Goal: Task Accomplishment & Management: Use online tool/utility

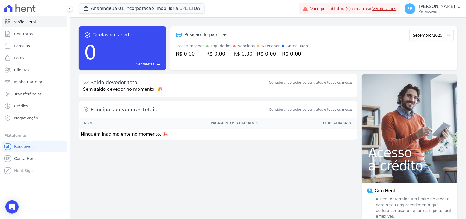
scroll to position [8, 0]
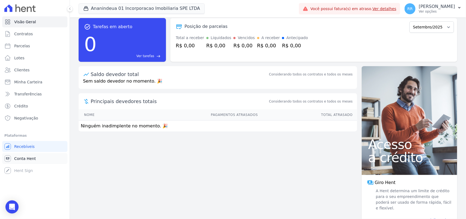
click at [25, 155] on link "Conta Hent" at bounding box center [34, 158] width 65 height 11
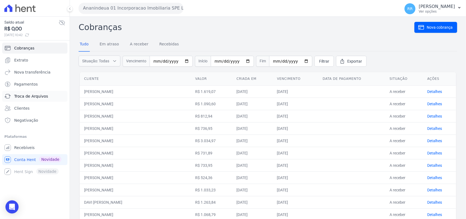
click at [28, 99] on span "Troca de Arquivos" at bounding box center [31, 95] width 34 height 5
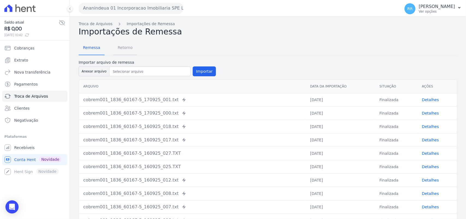
click at [122, 48] on span "Retorno" at bounding box center [125, 47] width 22 height 11
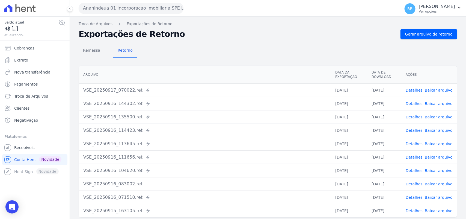
click at [117, 3] on button "Ananindeua 01 Incorporacao Imobiliaria SPE LTDA" at bounding box center [131, 8] width 105 height 11
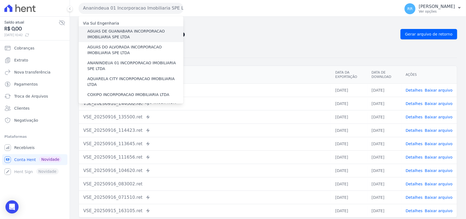
click at [121, 33] on label "AGUAS DE GUANABARA INCORPORACAO IMOBILIARIA SPE LTDA" at bounding box center [135, 33] width 96 height 11
click at [0, 0] on input "AGUAS DE GUANABARA INCORPORACAO IMOBILIARIA SPE LTDA" at bounding box center [0, 0] width 0 height 0
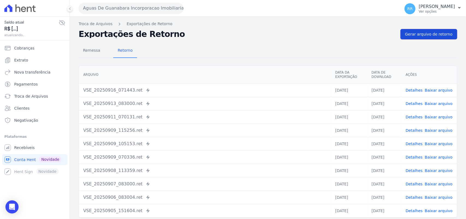
click at [429, 36] on span "Gerar arquivo de retorno" at bounding box center [428, 33] width 47 height 5
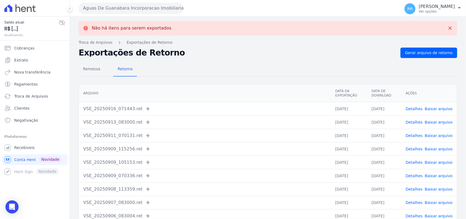
click at [173, 12] on button "Aguas De Guanabara Incorporacao Imobiliaria SPE LTDA" at bounding box center [131, 8] width 105 height 11
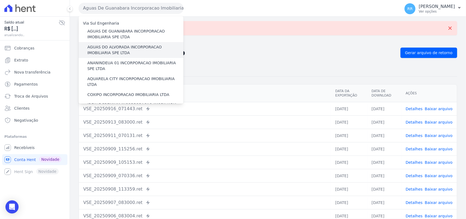
click at [109, 48] on label "AGUAS DO ALVORADA INCORPORACAO IMOBILIARIA SPE LTDA" at bounding box center [135, 49] width 96 height 11
click at [0, 0] on input "AGUAS DO ALVORADA INCORPORACAO IMOBILIARIA SPE LTDA" at bounding box center [0, 0] width 0 height 0
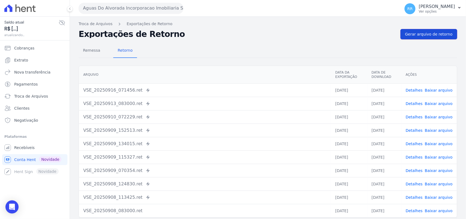
click at [408, 33] on span "Gerar arquivo de retorno" at bounding box center [428, 33] width 47 height 5
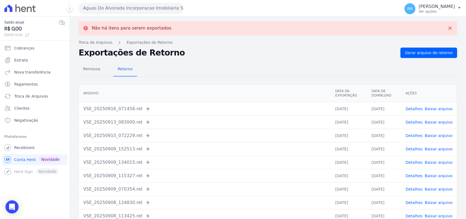
click at [120, 8] on button "Aguas Do Alvorada Incorporacao Imobiliaria SPE LTDA" at bounding box center [131, 8] width 105 height 11
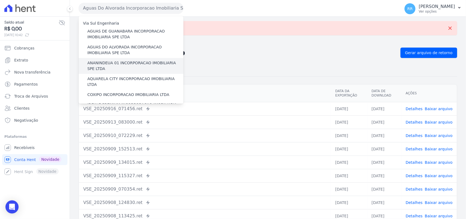
click at [103, 71] on label "ANANINDEUA 01 INCORPORACAO IMOBILIARIA SPE LTDA" at bounding box center [135, 65] width 96 height 11
click at [0, 0] on input "ANANINDEUA 01 INCORPORACAO IMOBILIARIA SPE LTDA" at bounding box center [0, 0] width 0 height 0
click at [107, 61] on label "ANANINDEUA 01 INCORPORACAO IMOBILIARIA SPE LTDA" at bounding box center [135, 65] width 96 height 11
click at [0, 0] on input "ANANINDEUA 01 INCORPORACAO IMOBILIARIA SPE LTDA" at bounding box center [0, 0] width 0 height 0
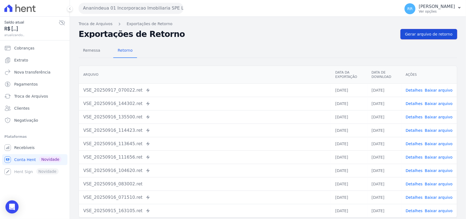
click at [415, 29] on link "Gerar arquivo de retorno" at bounding box center [428, 34] width 57 height 10
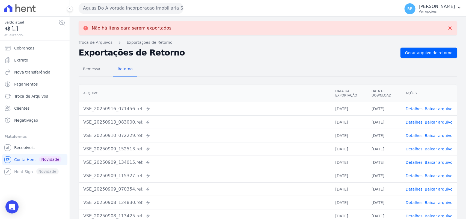
click at [172, 12] on button "Aguas Do Alvorada Incorporacao Imobiliaria SPE LTDA" at bounding box center [131, 8] width 105 height 11
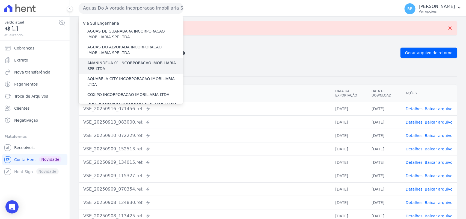
click at [121, 63] on label "ANANINDEUA 01 INCORPORACAO IMOBILIARIA SPE LTDA" at bounding box center [135, 65] width 96 height 11
click at [0, 0] on input "ANANINDEUA 01 INCORPORACAO IMOBILIARIA SPE LTDA" at bounding box center [0, 0] width 0 height 0
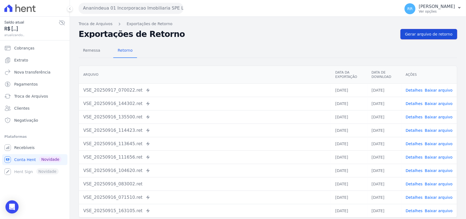
click at [424, 35] on span "Gerar arquivo de retorno" at bounding box center [428, 33] width 47 height 5
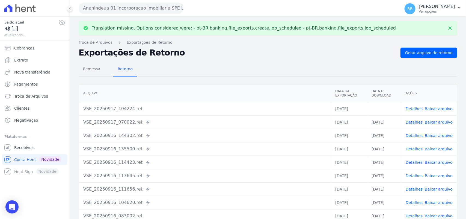
click at [435, 108] on link "Baixar arquivo" at bounding box center [439, 108] width 28 height 4
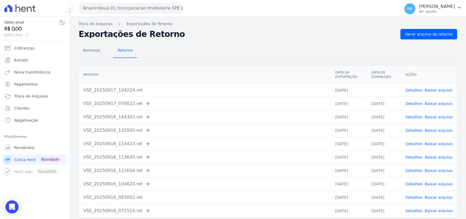
drag, startPoint x: 262, startPoint y: 46, endPoint x: 138, endPoint y: 10, distance: 129.4
click at [258, 44] on div "Remessa Retorno" at bounding box center [268, 51] width 378 height 14
click at [129, 9] on button "Ananindeua 01 Incorporacao Imobiliaria SPE LTDA" at bounding box center [131, 8] width 105 height 11
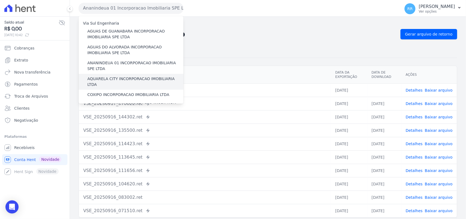
click at [99, 77] on label "AQUARELA CITY INCORPORACAO IMOBILIARIA LTDA" at bounding box center [135, 81] width 96 height 11
click at [0, 0] on input "AQUARELA CITY INCORPORACAO IMOBILIARIA LTDA" at bounding box center [0, 0] width 0 height 0
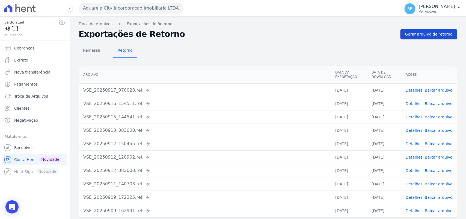
click at [407, 33] on span "Gerar arquivo de retorno" at bounding box center [428, 33] width 47 height 5
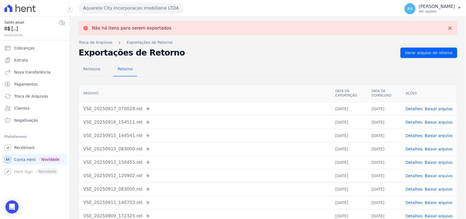
click at [135, 11] on button "Aquarela City Incorporacao Imobiliaria LTDA" at bounding box center [131, 8] width 105 height 11
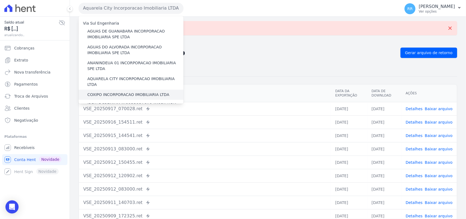
click at [105, 92] on label "COXIPO INCORPORACAO IMOBILIARIA LTDA" at bounding box center [128, 95] width 82 height 6
click at [0, 0] on input "COXIPO INCORPORACAO IMOBILIARIA LTDA" at bounding box center [0, 0] width 0 height 0
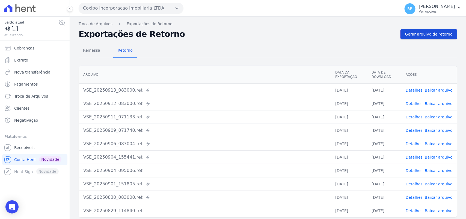
click at [432, 34] on span "Gerar arquivo de retorno" at bounding box center [428, 33] width 47 height 5
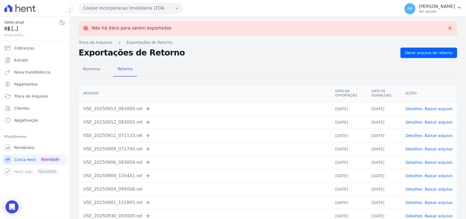
click at [134, 6] on button "Coxipo Incorporacao Imobiliaria LTDA" at bounding box center [131, 8] width 105 height 11
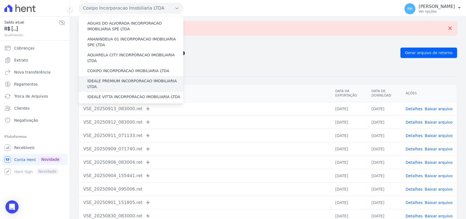
scroll to position [34, 0]
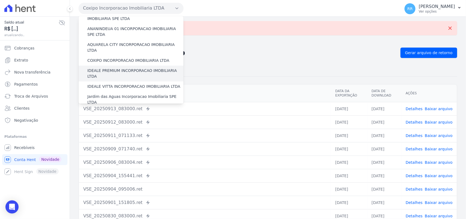
click at [112, 68] on label "IDEALE PREMIUM INCORPORACAO IMOBILIARIA LTDA" at bounding box center [135, 73] width 96 height 11
click at [0, 0] on input "IDEALE PREMIUM INCORPORACAO IMOBILIARIA LTDA" at bounding box center [0, 0] width 0 height 0
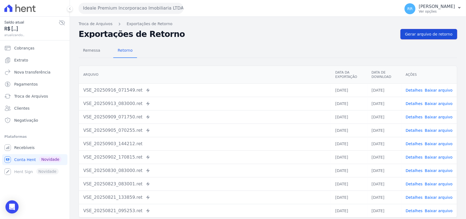
click at [431, 34] on span "Gerar arquivo de retorno" at bounding box center [428, 33] width 47 height 5
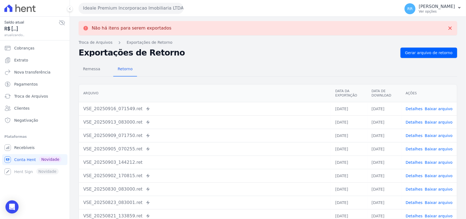
click at [116, 10] on button "Ideale Premium Incorporacao Imobiliaria LTDA" at bounding box center [131, 8] width 105 height 11
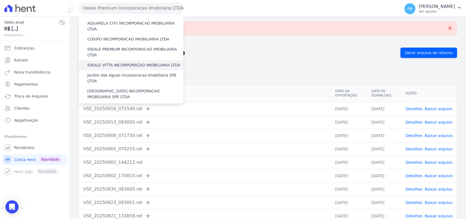
scroll to position [57, 0]
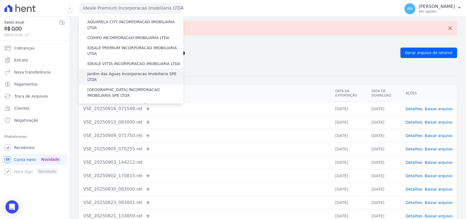
click at [112, 71] on label "Jardim das Aguas Incorporacao Imobiliaria SPE LTDA" at bounding box center [135, 76] width 96 height 11
click at [0, 0] on input "Jardim das Aguas Incorporacao Imobiliaria SPE LTDA" at bounding box center [0, 0] width 0 height 0
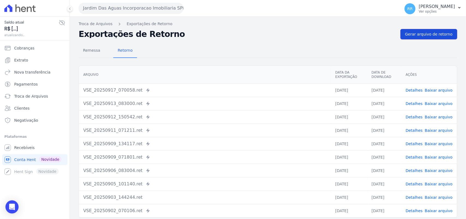
click at [441, 35] on span "Gerar arquivo de retorno" at bounding box center [428, 33] width 47 height 5
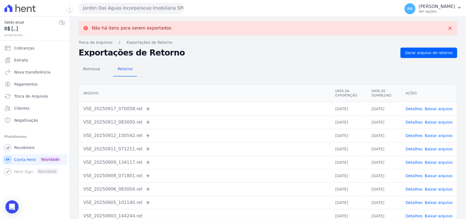
click at [114, 6] on button "Jardim Das Aguas Incorporacao Imobiliaria SPE LTDA" at bounding box center [131, 8] width 105 height 11
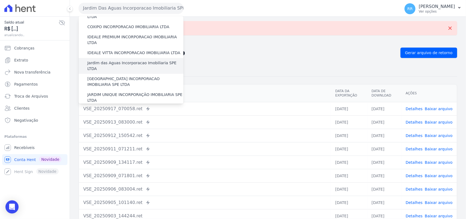
scroll to position [68, 0]
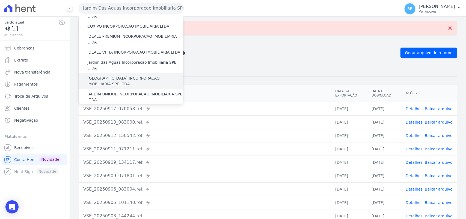
click at [119, 75] on label "[GEOGRAPHIC_DATA] INCORPORACAO IMOBILIARIA SPE LTDA" at bounding box center [135, 80] width 96 height 11
click at [0, 0] on input "[GEOGRAPHIC_DATA] INCORPORACAO IMOBILIARIA SPE LTDA" at bounding box center [0, 0] width 0 height 0
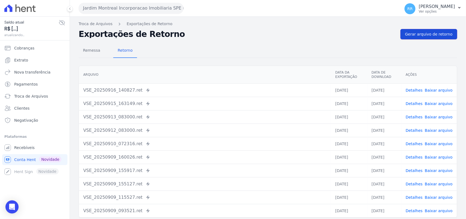
click at [428, 37] on link "Gerar arquivo de retorno" at bounding box center [428, 34] width 57 height 10
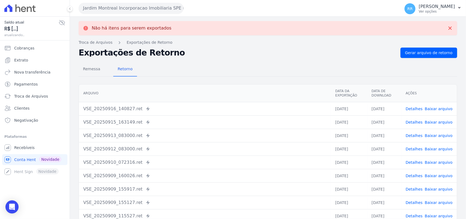
click at [133, 14] on div "Jardim Montreal Incorporacao Imobiliaria SPE LTDA Via Sul Engenharia AGUAS DE […" at bounding box center [238, 8] width 319 height 17
click at [133, 11] on button "Jardim Montreal Incorporacao Imobiliaria SPE LTDA" at bounding box center [131, 8] width 105 height 11
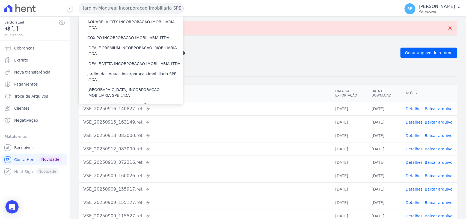
scroll to position [79, 0]
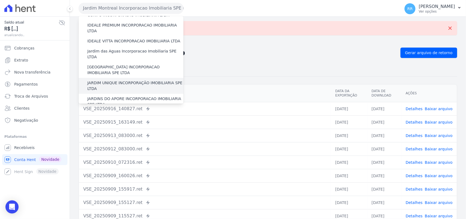
click at [115, 80] on label "JARDIM UNIQUE INCORPORAÇÃO IMOBILIARIA SPE LTDA" at bounding box center [135, 85] width 96 height 11
click at [0, 0] on input "JARDIM UNIQUE INCORPORAÇÃO IMOBILIARIA SPE LTDA" at bounding box center [0, 0] width 0 height 0
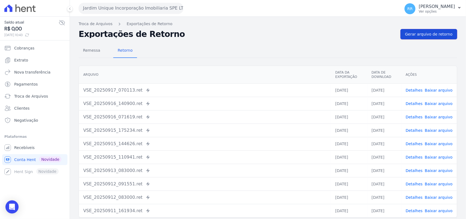
click at [430, 33] on span "Gerar arquivo de retorno" at bounding box center [428, 33] width 47 height 5
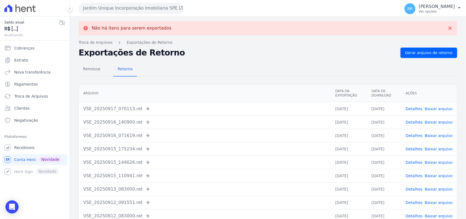
click at [136, 11] on button "Jardim Unique Incorporação Imobiliaria SPE LTDA" at bounding box center [131, 8] width 105 height 11
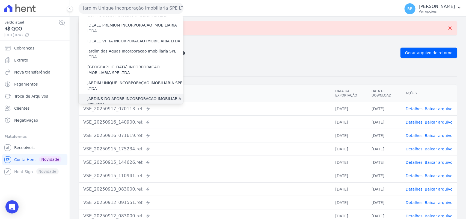
click at [127, 96] on label "JARDINS DO APORE INCORPORACAO IMOBILIARIA SPE LTDA" at bounding box center [135, 101] width 96 height 11
click at [0, 0] on input "JARDINS DO APORE INCORPORACAO IMOBILIARIA SPE LTDA" at bounding box center [0, 0] width 0 height 0
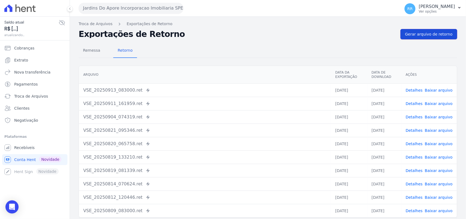
click at [431, 32] on span "Gerar arquivo de retorno" at bounding box center [428, 33] width 47 height 5
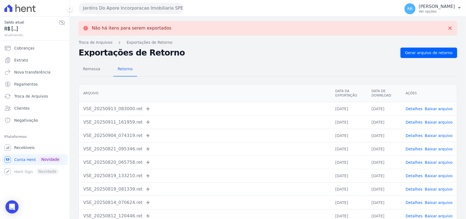
click at [121, 11] on button "Jardins Do Apore Incorporacao Imobiliaria SPE LTDA" at bounding box center [131, 8] width 105 height 11
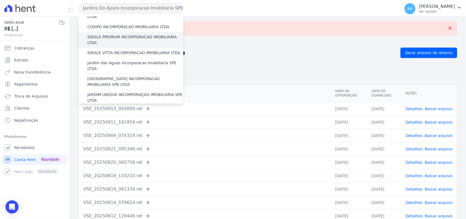
scroll to position [102, 0]
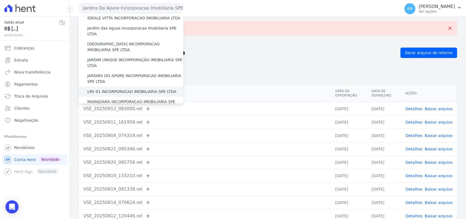
click at [132, 89] on label "LRV 01 INCORPORACAO IMOBILIARIA SPE LTDA" at bounding box center [131, 92] width 89 height 6
click at [0, 0] on input "LRV 01 INCORPORACAO IMOBILIARIA SPE LTDA" at bounding box center [0, 0] width 0 height 0
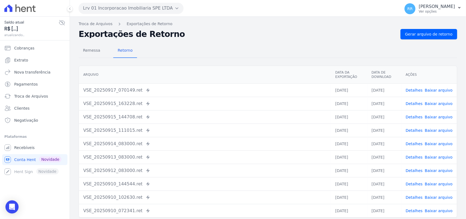
click at [394, 37] on h2 "Exportações de Retorno" at bounding box center [237, 34] width 317 height 8
click at [407, 33] on span "Gerar arquivo de retorno" at bounding box center [428, 33] width 47 height 5
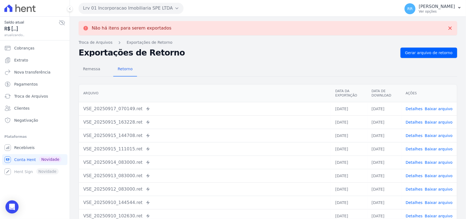
click at [126, 8] on button "Lrv 01 Incorporacao Imobiliaria SPE LTDA" at bounding box center [131, 8] width 105 height 11
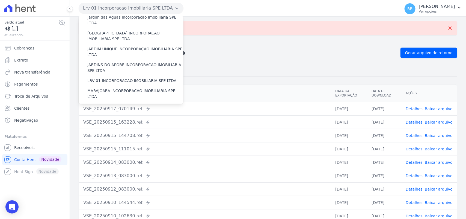
scroll to position [114, 0]
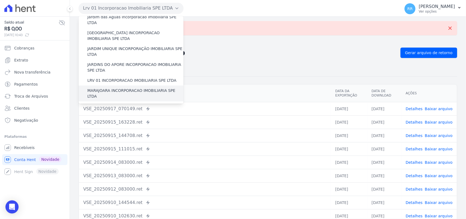
click at [119, 88] on label "MARAJOARA INCORPORACAO IMOBILIARIA SPE LTDA" at bounding box center [135, 93] width 96 height 11
click at [0, 0] on input "MARAJOARA INCORPORACAO IMOBILIARIA SPE LTDA" at bounding box center [0, 0] width 0 height 0
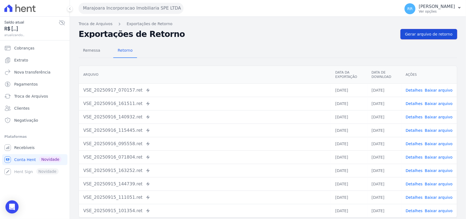
click at [432, 38] on link "Gerar arquivo de retorno" at bounding box center [428, 34] width 57 height 10
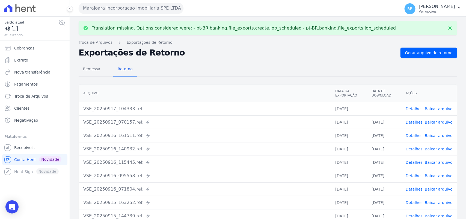
click at [439, 110] on link "Baixar arquivo" at bounding box center [439, 108] width 28 height 4
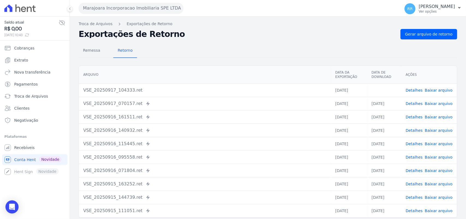
drag, startPoint x: 226, startPoint y: 34, endPoint x: 194, endPoint y: 29, distance: 32.4
click at [226, 34] on h2 "Exportações de Retorno" at bounding box center [237, 34] width 317 height 8
click at [137, 7] on button "Marajoara Incorporacao Imobiliaria SPE LTDA" at bounding box center [131, 8] width 105 height 11
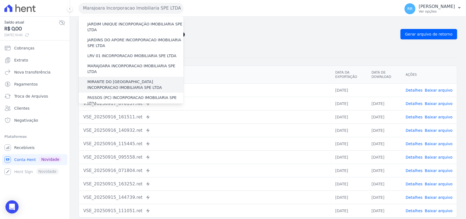
scroll to position [148, 0]
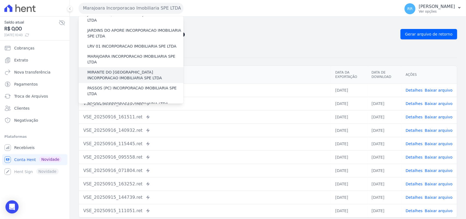
click at [102, 69] on label "MIRANTE DO [GEOGRAPHIC_DATA] INCORPORACAO IMOBILIARIA SPE LTDA" at bounding box center [135, 74] width 96 height 11
click at [0, 0] on input "MIRANTE DO [GEOGRAPHIC_DATA] INCORPORACAO IMOBILIARIA SPE LTDA" at bounding box center [0, 0] width 0 height 0
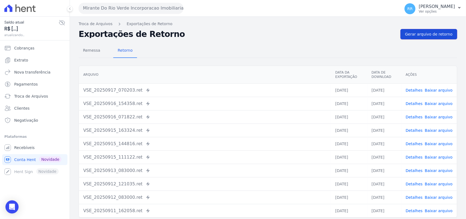
click at [422, 33] on span "Gerar arquivo de retorno" at bounding box center [428, 33] width 47 height 5
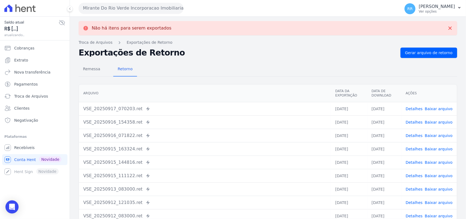
click at [136, 11] on button "Mirante Do Rio Verde Incorporacao Imobiliaria SPE LTDA" at bounding box center [131, 8] width 105 height 11
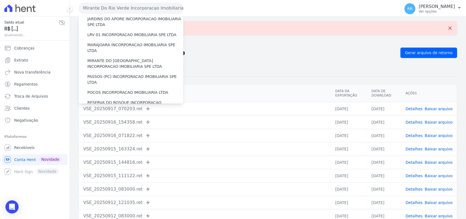
scroll to position [182, 0]
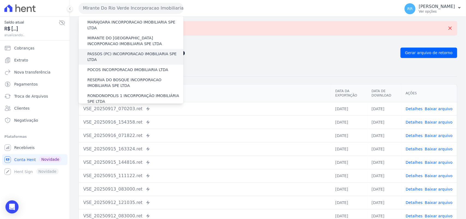
click at [113, 49] on div "PASSOS (PC) INCORPORACAO IMOBILIARIA SPE LTDA" at bounding box center [131, 57] width 105 height 16
click at [112, 51] on label "PASSOS (PC) INCORPORACAO IMOBILIARIA SPE LTDA" at bounding box center [135, 56] width 96 height 11
click at [0, 0] on input "PASSOS (PC) INCORPORACAO IMOBILIARIA SPE LTDA" at bounding box center [0, 0] width 0 height 0
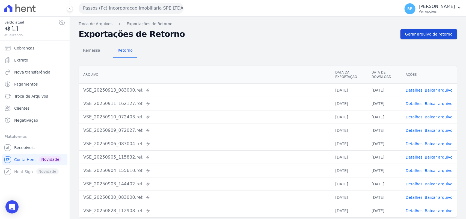
click at [401, 36] on link "Gerar arquivo de retorno" at bounding box center [428, 34] width 57 height 10
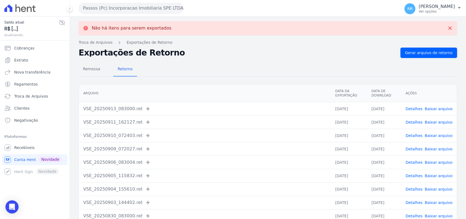
click at [115, 11] on button "Passos (Pc) Incorporacao Imobiliaria SPE LTDA" at bounding box center [131, 8] width 105 height 11
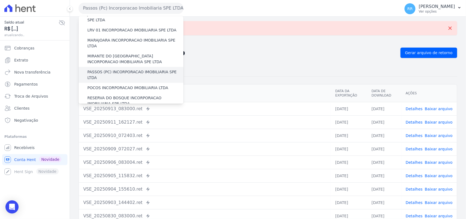
scroll to position [193, 0]
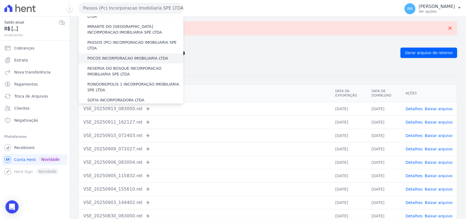
click at [105, 55] on label "POCOS INCORPORACAO IMOBILIARIA LTDA" at bounding box center [127, 58] width 81 height 6
click at [0, 0] on input "POCOS INCORPORACAO IMOBILIARIA LTDA" at bounding box center [0, 0] width 0 height 0
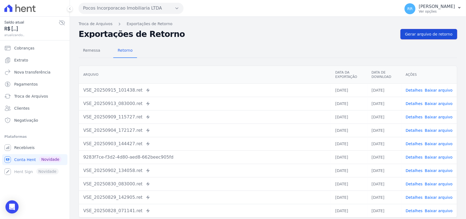
click at [424, 36] on span "Gerar arquivo de retorno" at bounding box center [428, 33] width 47 height 5
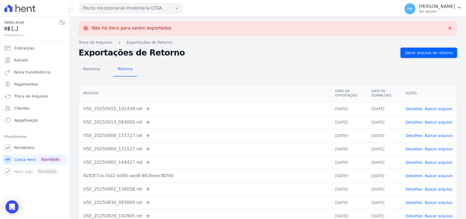
click at [124, 11] on button "Pocos Incorporacao Imobiliaria LTDA" at bounding box center [131, 8] width 105 height 11
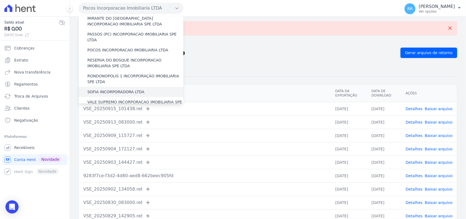
scroll to position [205, 0]
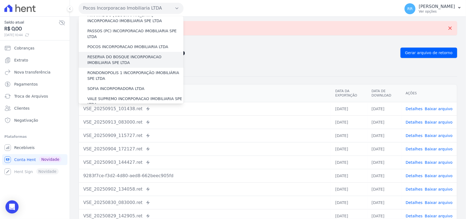
click at [98, 54] on label "RESERVA DO BOSQUE INCORPORACAO IMOBILIARIA SPE LTDA" at bounding box center [135, 59] width 96 height 11
click at [0, 0] on input "RESERVA DO BOSQUE INCORPORACAO IMOBILIARIA SPE LTDA" at bounding box center [0, 0] width 0 height 0
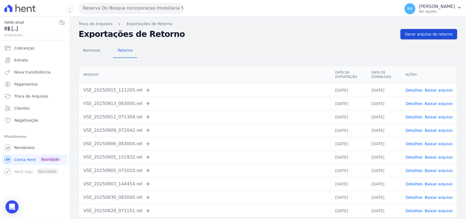
click at [430, 32] on span "Gerar arquivo de retorno" at bounding box center [428, 33] width 47 height 5
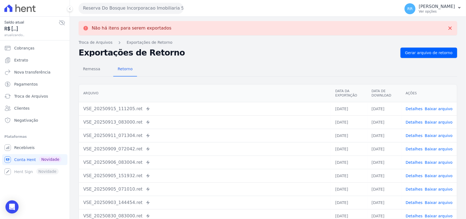
click at [153, 11] on button "Reserva Do Bosque Incorporacao Imobiliaria SPE LTDA" at bounding box center [131, 8] width 105 height 11
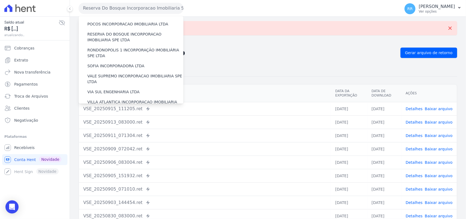
scroll to position [216, 0]
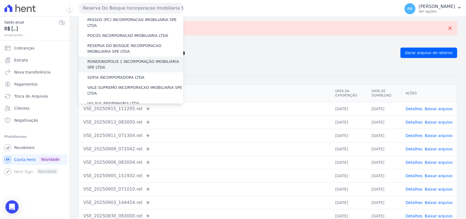
click at [108, 56] on div "RONDONOPOLIS 1 INCORPORAÇÃO IMOBILIÁRIA SPE LTDA" at bounding box center [131, 64] width 105 height 16
click at [106, 59] on label "RONDONOPOLIS 1 INCORPORAÇÃO IMOBILIÁRIA SPE LTDA" at bounding box center [135, 64] width 96 height 11
click at [0, 0] on input "RONDONOPOLIS 1 INCORPORAÇÃO IMOBILIÁRIA SPE LTDA" at bounding box center [0, 0] width 0 height 0
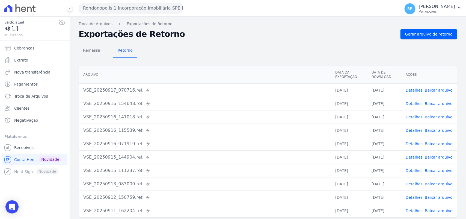
click at [417, 41] on div "Remessa Retorno [GEOGRAPHIC_DATA] Data da Exportação Data de Download Ações VSE…" at bounding box center [268, 137] width 378 height 197
click at [422, 36] on span "Gerar arquivo de retorno" at bounding box center [428, 33] width 47 height 5
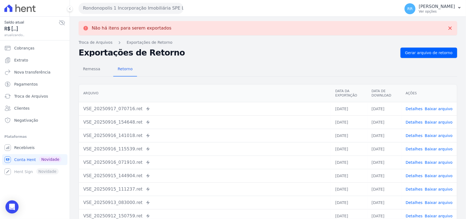
click at [204, 45] on div "Não há itens para serem exportados Troca de [GEOGRAPHIC_DATA] Exportações de Re…" at bounding box center [268, 138] width 396 height 243
click at [123, 8] on button "Rondonopolis 1 Incorporação Imobiliária SPE LTDA" at bounding box center [131, 8] width 105 height 11
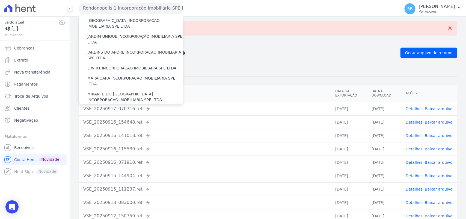
scroll to position [193, 0]
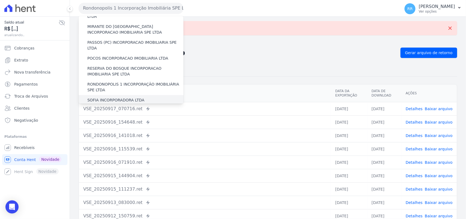
click at [114, 95] on div "SOFIA INCORPORADORA LTDA" at bounding box center [131, 100] width 105 height 10
click at [114, 97] on label "SOFIA INCORPORADORA LTDA" at bounding box center [115, 100] width 57 height 6
click at [0, 0] on input "SOFIA INCORPORADORA LTDA" at bounding box center [0, 0] width 0 height 0
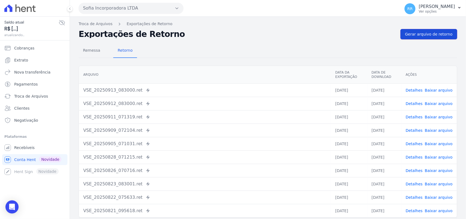
click at [432, 37] on link "Gerar arquivo de retorno" at bounding box center [428, 34] width 57 height 10
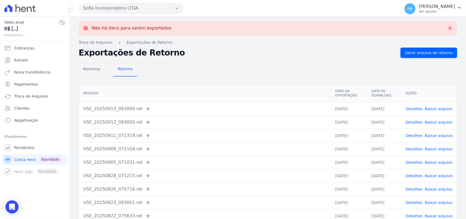
click at [126, 5] on button "Sofia Incorporadora LTDA" at bounding box center [131, 8] width 105 height 11
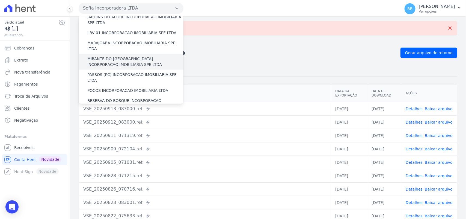
scroll to position [239, 0]
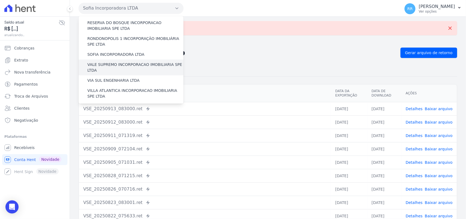
click at [119, 62] on label "VALE SUPREMO INCORPORACAO IMOBILIARIA SPE LTDA" at bounding box center [135, 67] width 96 height 11
click at [0, 0] on input "VALE SUPREMO INCORPORACAO IMOBILIARIA SPE LTDA" at bounding box center [0, 0] width 0 height 0
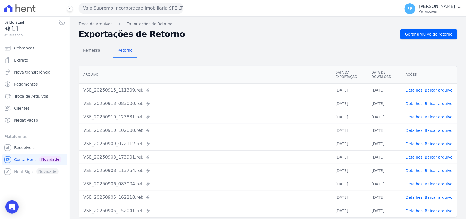
click at [421, 40] on div "Remessa Retorno [GEOGRAPHIC_DATA] Data da Exportação Data de Download Ações VSE…" at bounding box center [268, 137] width 378 height 197
click at [426, 37] on link "Gerar arquivo de retorno" at bounding box center [428, 34] width 57 height 10
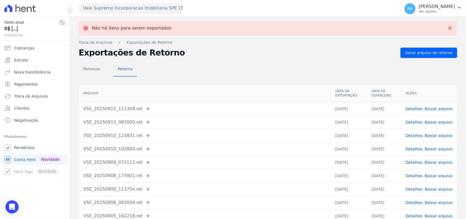
click at [157, 9] on button "Vale Supremo Incorporacao Imobiliaria SPE LTDA" at bounding box center [131, 8] width 105 height 11
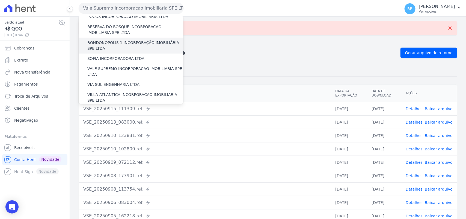
scroll to position [249, 0]
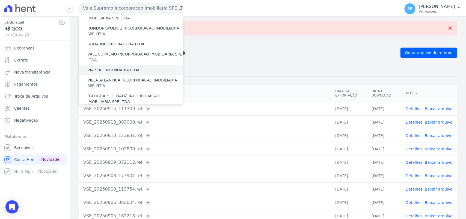
click at [111, 67] on label "VIA SUL ENGENHARIA LTDA" at bounding box center [113, 70] width 52 height 6
click at [0, 0] on input "VIA SUL ENGENHARIA LTDA" at bounding box center [0, 0] width 0 height 0
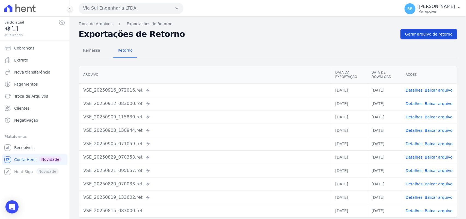
click at [430, 31] on link "Gerar arquivo de retorno" at bounding box center [428, 34] width 57 height 10
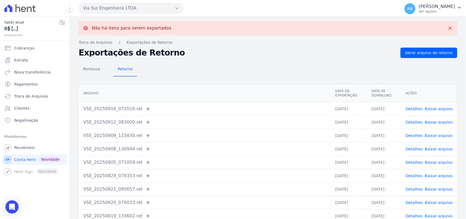
click at [133, 10] on button "Via Sul Engenharia LTDA" at bounding box center [131, 8] width 105 height 11
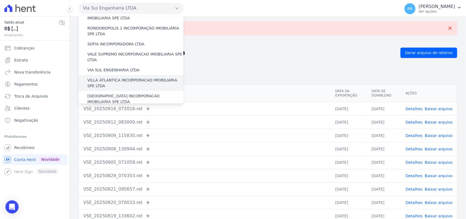
click at [108, 77] on label "VILLA ATLANTICA INCORPORACAO IMOBILIARIA SPE LTDA" at bounding box center [135, 82] width 96 height 11
click at [0, 0] on input "VILLA ATLANTICA INCORPORACAO IMOBILIARIA SPE LTDA" at bounding box center [0, 0] width 0 height 0
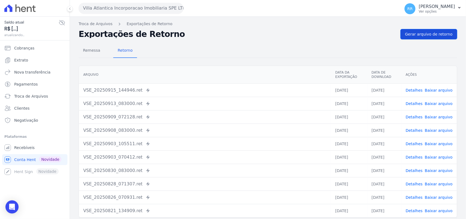
drag, startPoint x: 418, startPoint y: 43, endPoint x: 422, endPoint y: 32, distance: 11.4
click at [418, 43] on div "Remessa Retorno [GEOGRAPHIC_DATA] Data da Exportação Data de Download Ações VSE…" at bounding box center [268, 137] width 378 height 197
click at [422, 32] on span "Gerar arquivo de retorno" at bounding box center [428, 33] width 47 height 5
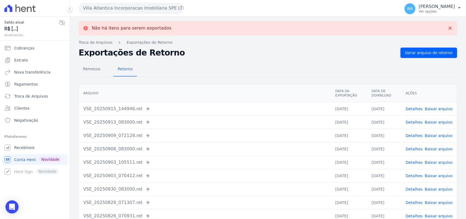
click at [123, 7] on button "Villa Atlantica Incorporacao Imobiliaria SPE LTDA" at bounding box center [131, 8] width 105 height 11
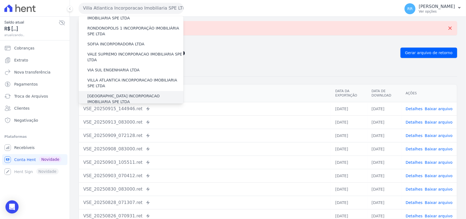
click at [123, 93] on label "[GEOGRAPHIC_DATA] INCORPORACAO IMOBILIARIA SPE LTDA" at bounding box center [135, 98] width 96 height 11
click at [0, 0] on input "[GEOGRAPHIC_DATA] INCORPORACAO IMOBILIARIA SPE LTDA" at bounding box center [0, 0] width 0 height 0
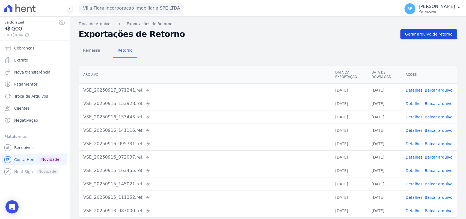
click at [418, 31] on link "Gerar arquivo de retorno" at bounding box center [428, 34] width 57 height 10
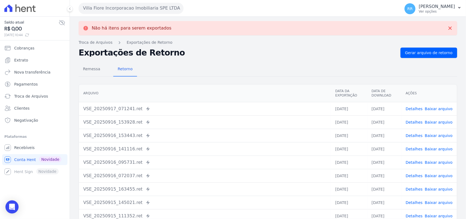
click at [153, 5] on button "Villa Fiore Incorporacao Imobiliaria SPE LTDA" at bounding box center [131, 8] width 105 height 11
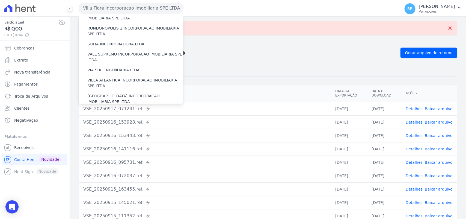
click at [127, 109] on label "VILLA TROPICAL INCORPORAÇÃO IMOBILIÁRIA SPE LTDA" at bounding box center [135, 114] width 96 height 11
click at [0, 0] on input "VILLA TROPICAL INCORPORAÇÃO IMOBILIÁRIA SPE LTDA" at bounding box center [0, 0] width 0 height 0
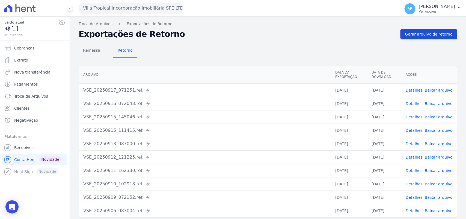
click at [426, 31] on span "Gerar arquivo de retorno" at bounding box center [428, 33] width 47 height 5
